Goal: Use online tool/utility: Utilize a website feature to perform a specific function

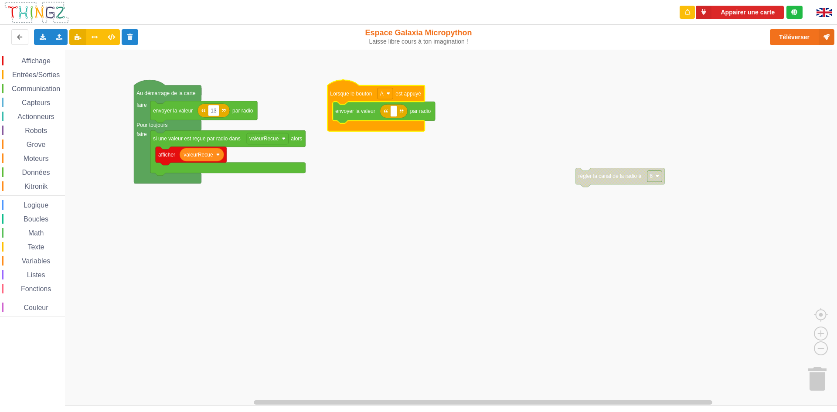
click at [428, 154] on rect "Espace de travail de Blocky" at bounding box center [421, 228] width 843 height 356
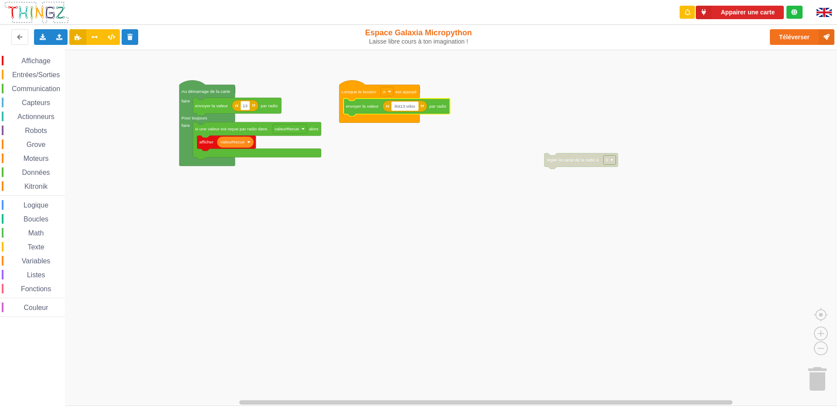
type input "ilot13:vdoxw"
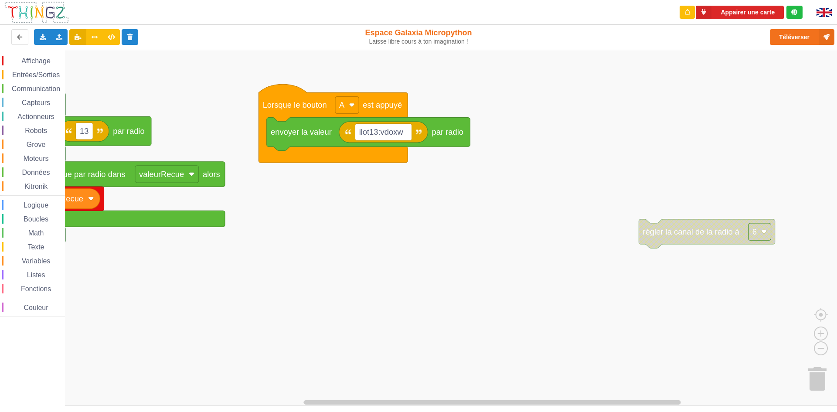
click at [756, 131] on rect "Espace de travail de Blocky" at bounding box center [421, 228] width 843 height 356
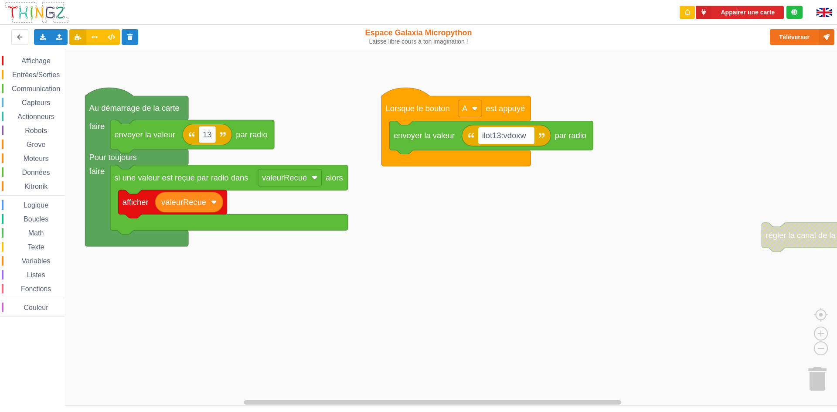
click at [669, 130] on div "Affichage Entrées/Sorties Communication Capteurs Actionneurs Robots Grove Moteu…" at bounding box center [421, 228] width 843 height 356
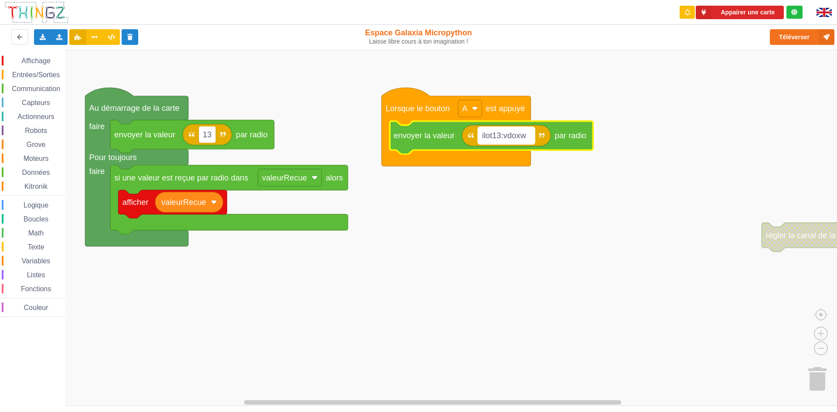
click at [531, 135] on rect "Espace de travail de Blocky" at bounding box center [506, 135] width 57 height 17
click at [528, 139] on input "ilot13:vdoxw" at bounding box center [506, 135] width 57 height 17
type input "ilot13:vdoxw:ilot 14"
click at [556, 139] on input "ilot13:vdoxw:ilot 14" at bounding box center [519, 135] width 83 height 17
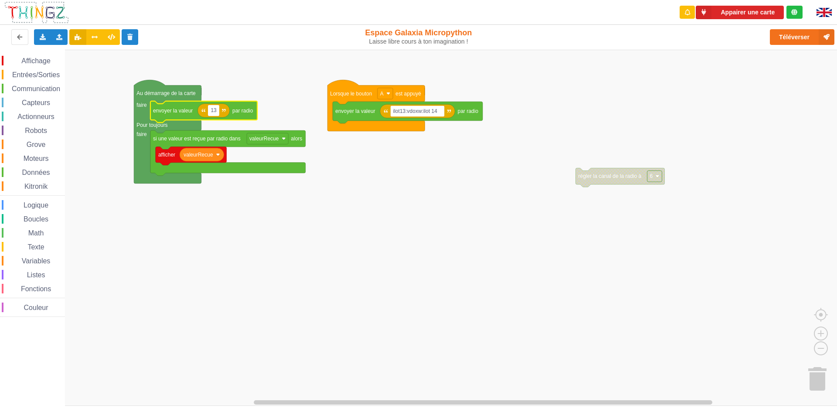
click at [217, 113] on input "13" at bounding box center [213, 110] width 11 height 11
click at [214, 108] on input "13" at bounding box center [213, 110] width 11 height 11
click at [217, 112] on input "13" at bounding box center [213, 110] width 11 height 11
type input "1"
type input "h"
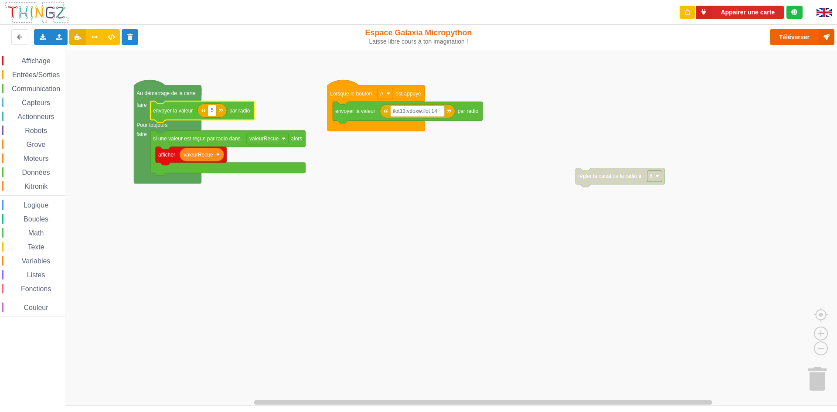
type input "5"
click at [795, 34] on button "Téléverser" at bounding box center [802, 37] width 65 height 16
